Goal: Find specific page/section: Find specific page/section

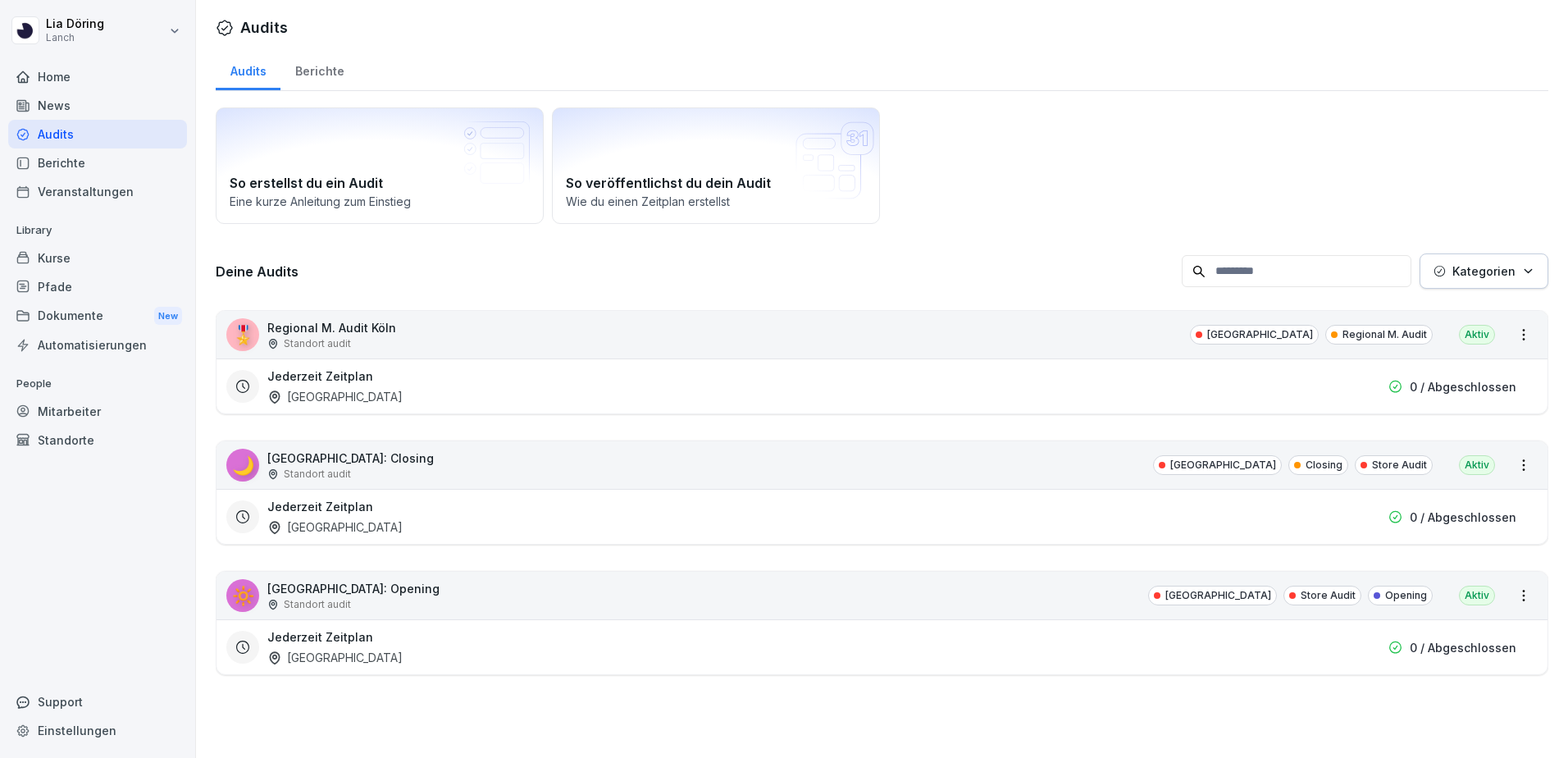
click at [306, 76] on div "Berichte" at bounding box center [319, 69] width 78 height 42
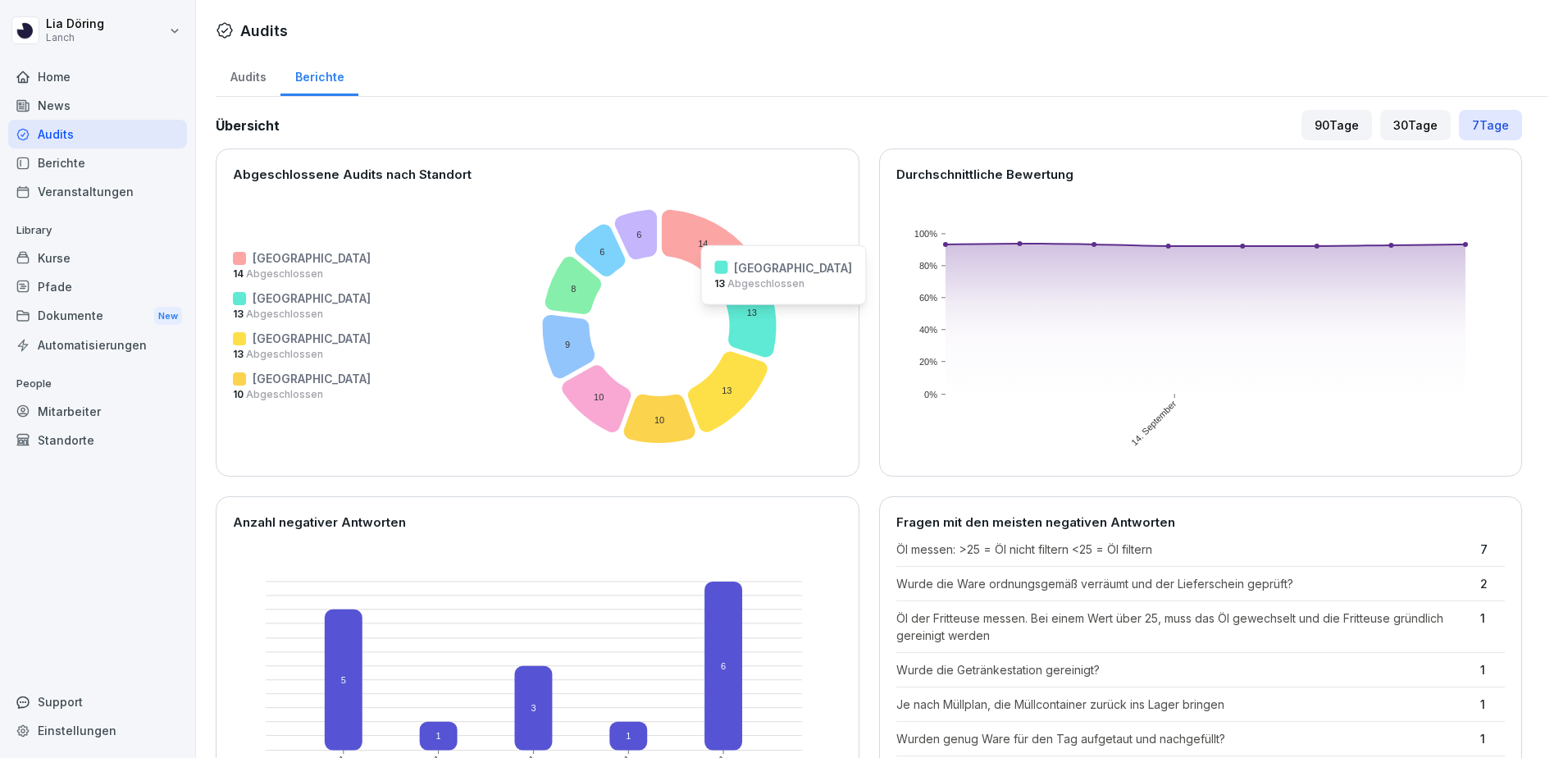
click at [722, 315] on icon at bounding box center [749, 311] width 55 height 92
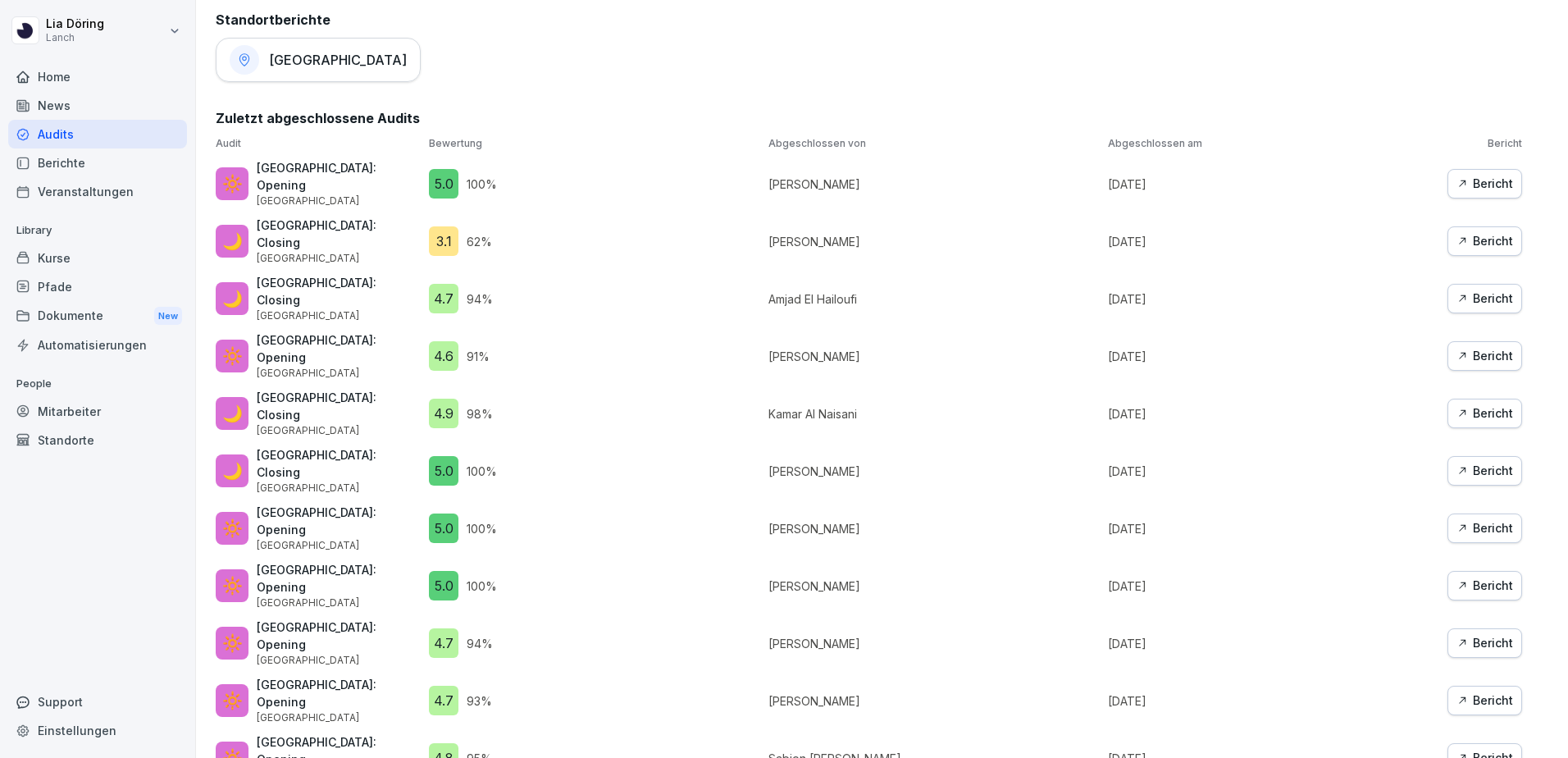
scroll to position [844, 0]
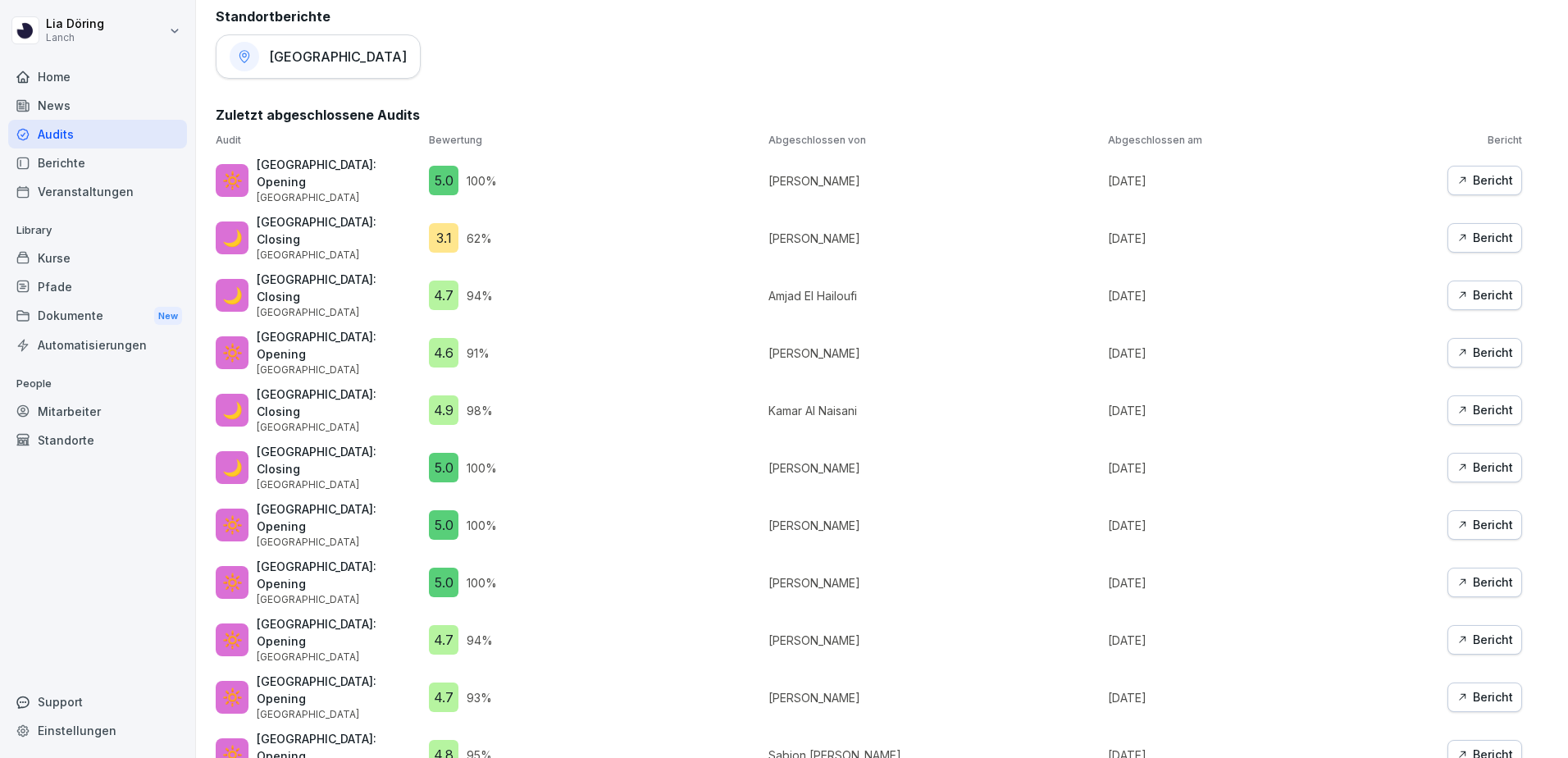
click at [1466, 401] on div "Bericht" at bounding box center [1485, 409] width 57 height 18
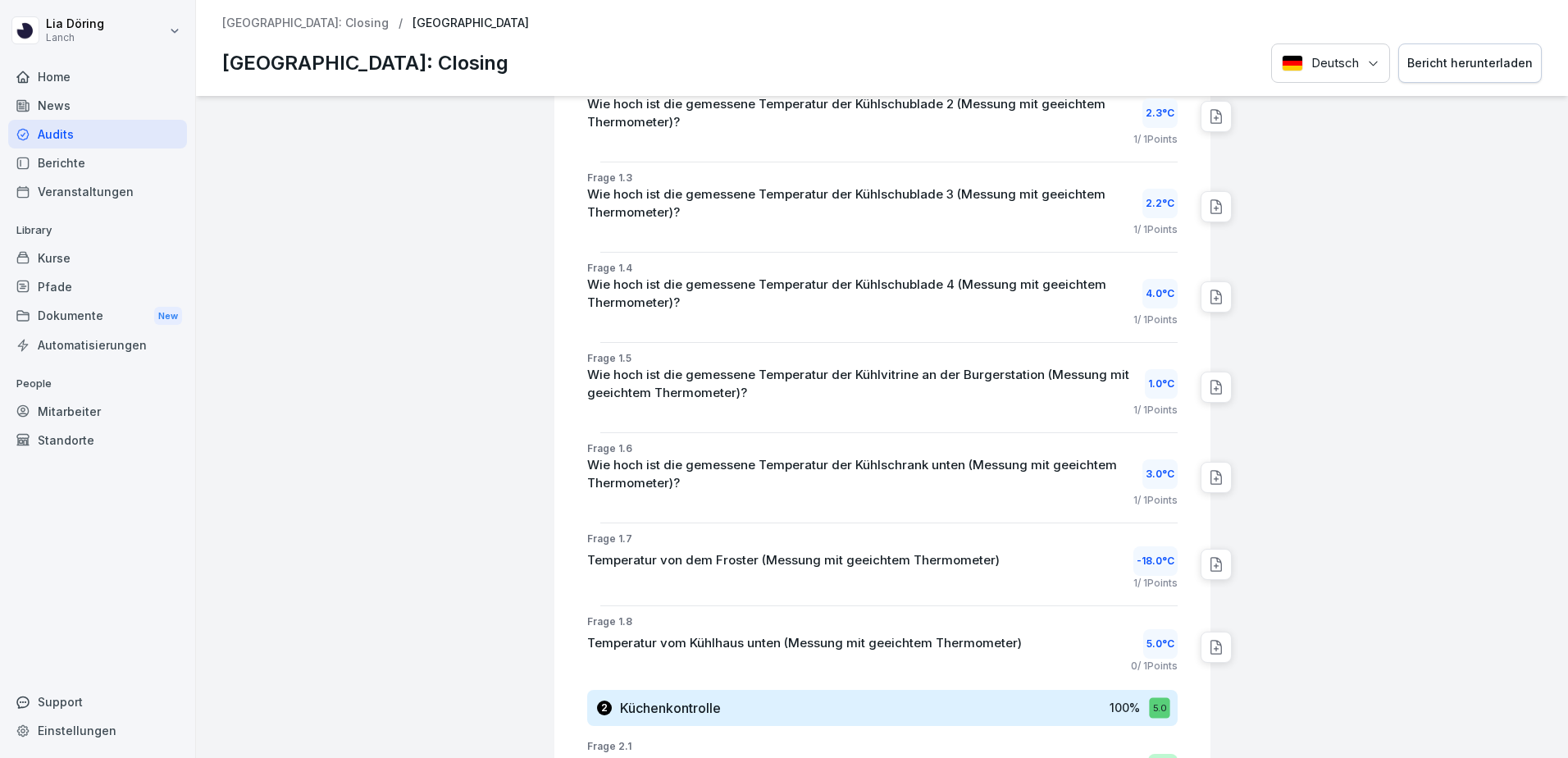
scroll to position [756, 0]
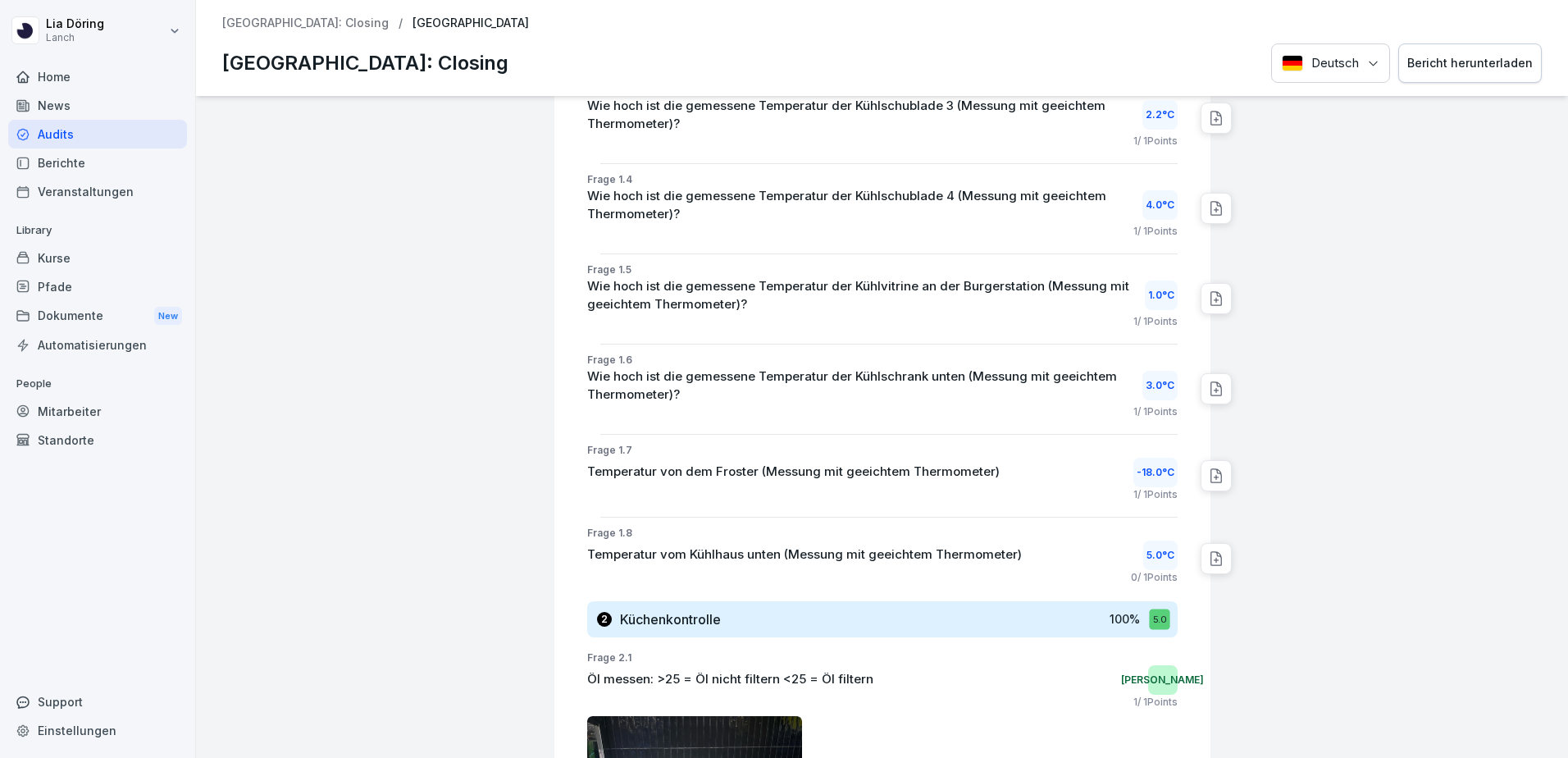
click at [1208, 557] on icon at bounding box center [1216, 558] width 16 height 16
click at [1208, 561] on icon at bounding box center [1216, 558] width 16 height 16
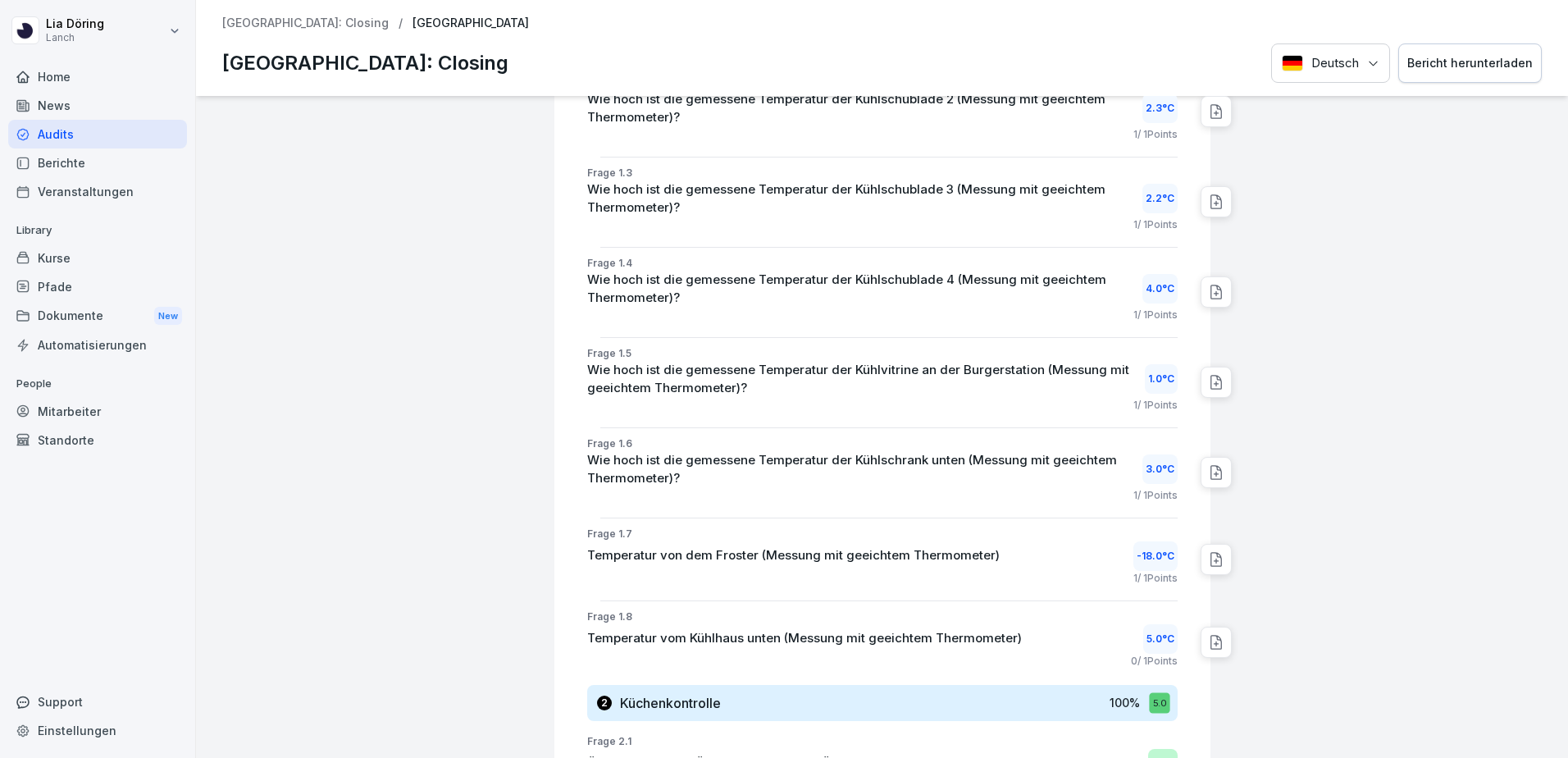
scroll to position [0, 0]
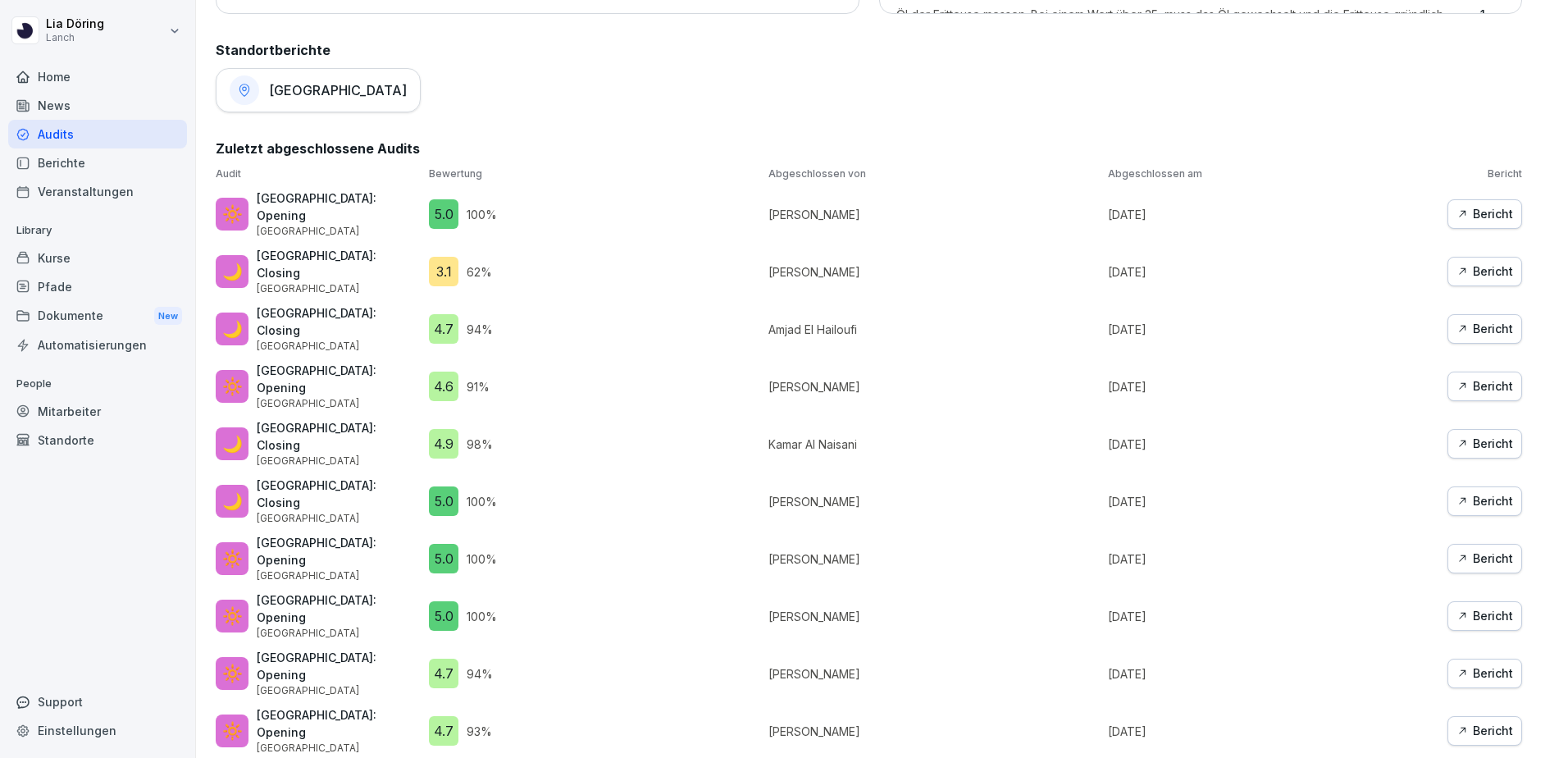
scroll to position [875, 0]
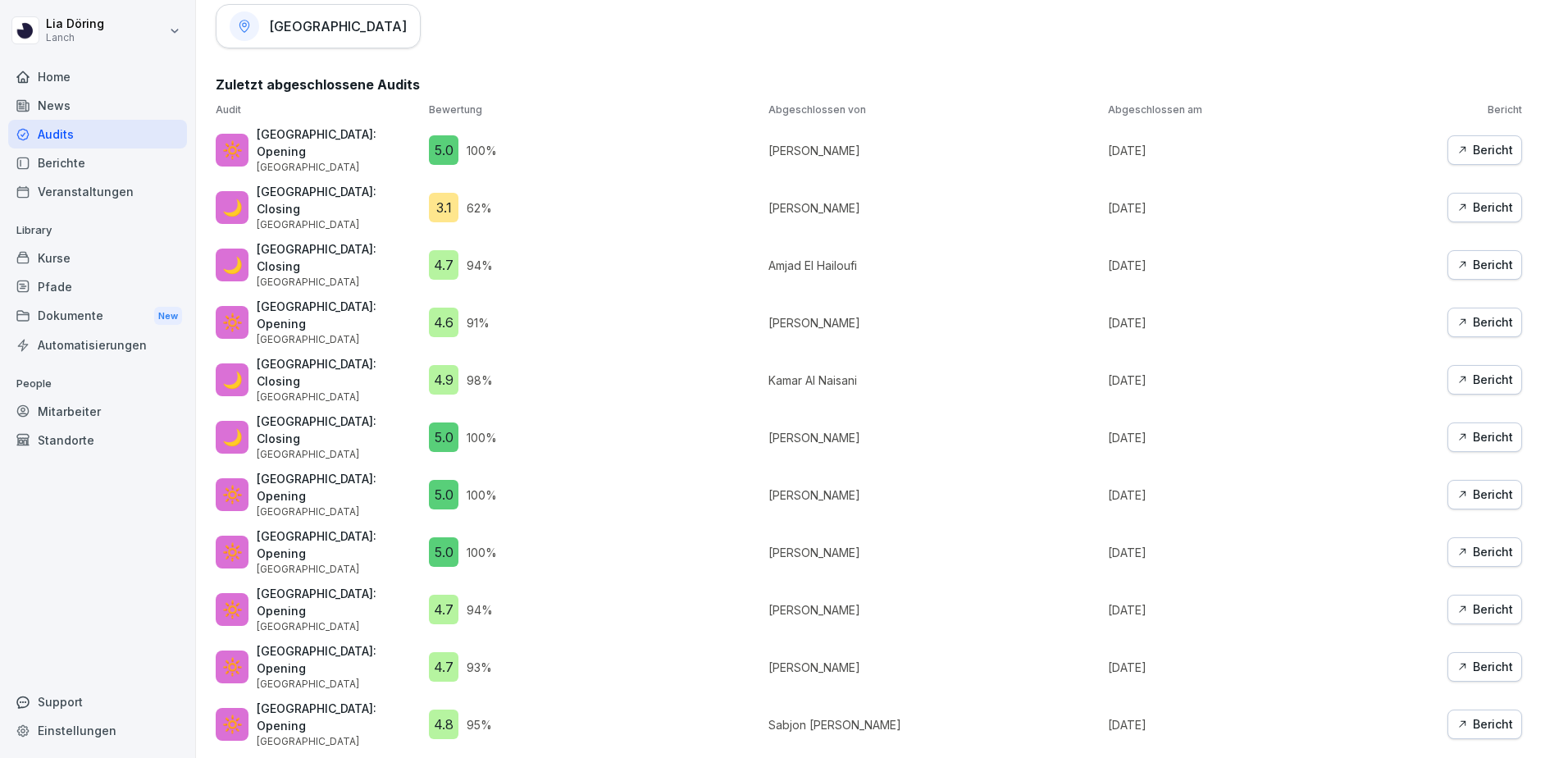
click at [1469, 715] on div "Bericht" at bounding box center [1485, 724] width 57 height 18
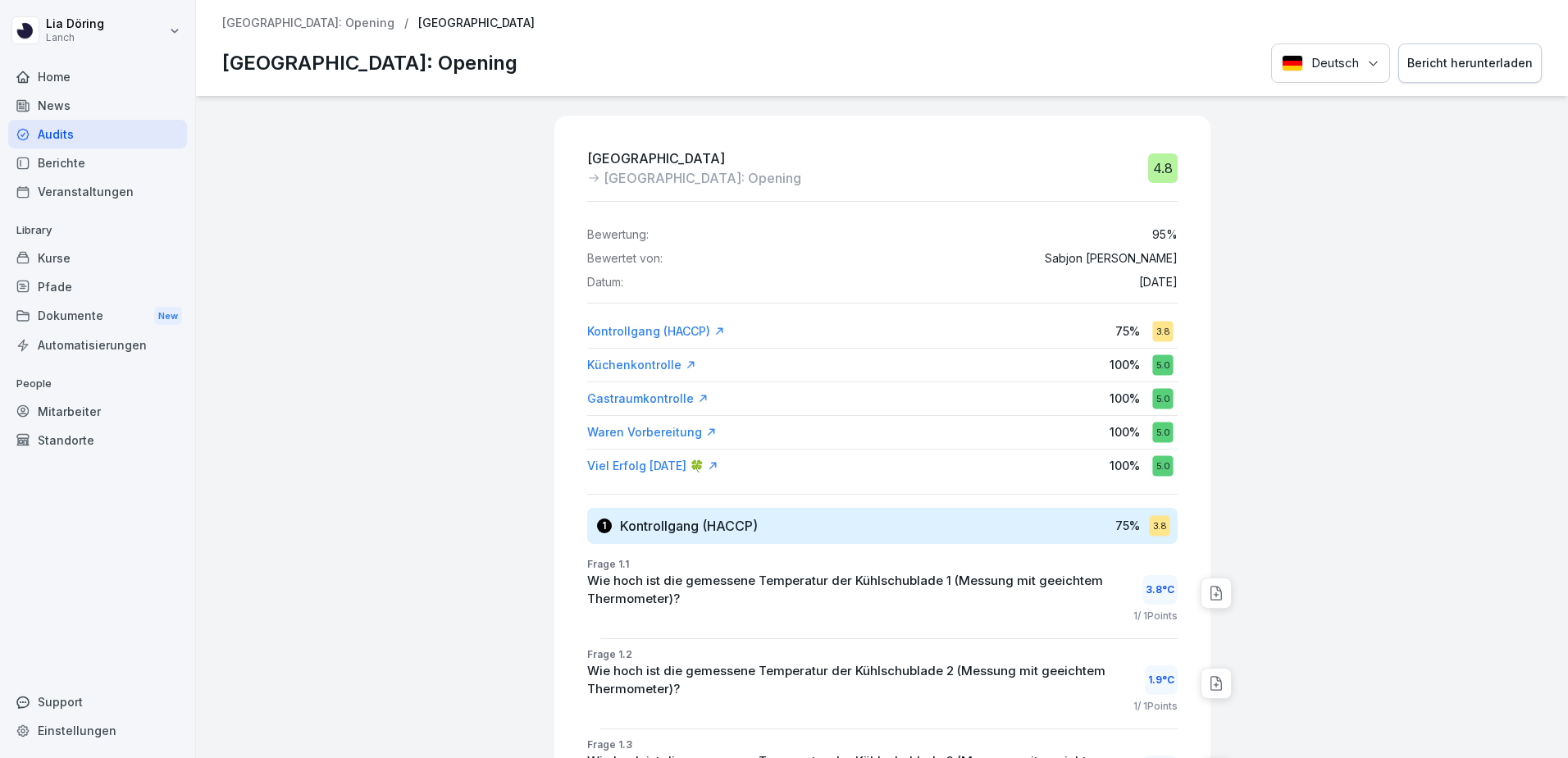
click at [67, 77] on div "Home" at bounding box center [98, 77] width 179 height 28
